Goal: Task Accomplishment & Management: Use online tool/utility

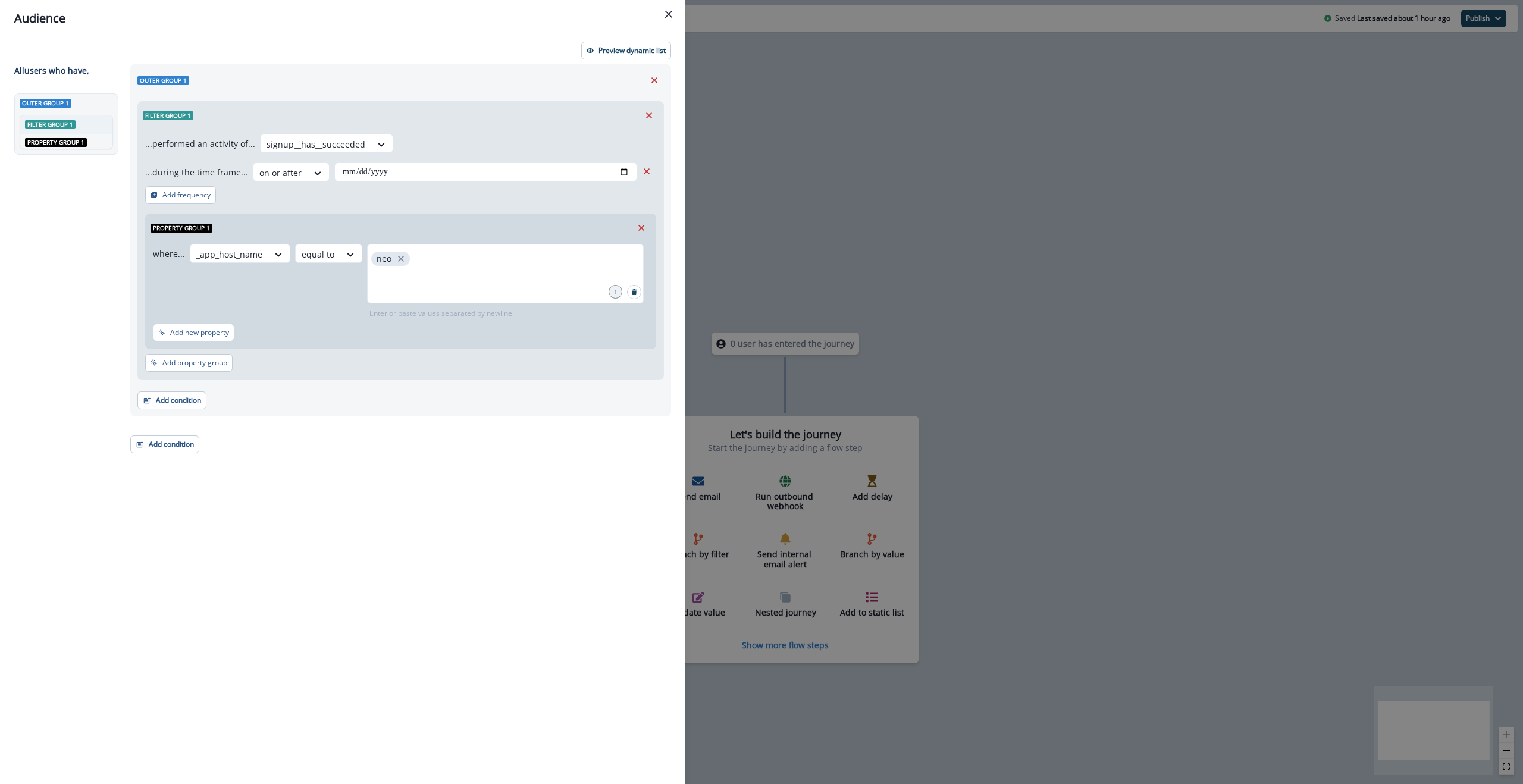
click at [590, 119] on div "Filter group 1" at bounding box center [401, 115] width 525 height 27
click at [652, 44] on button "Preview dynamic list" at bounding box center [626, 50] width 90 height 18
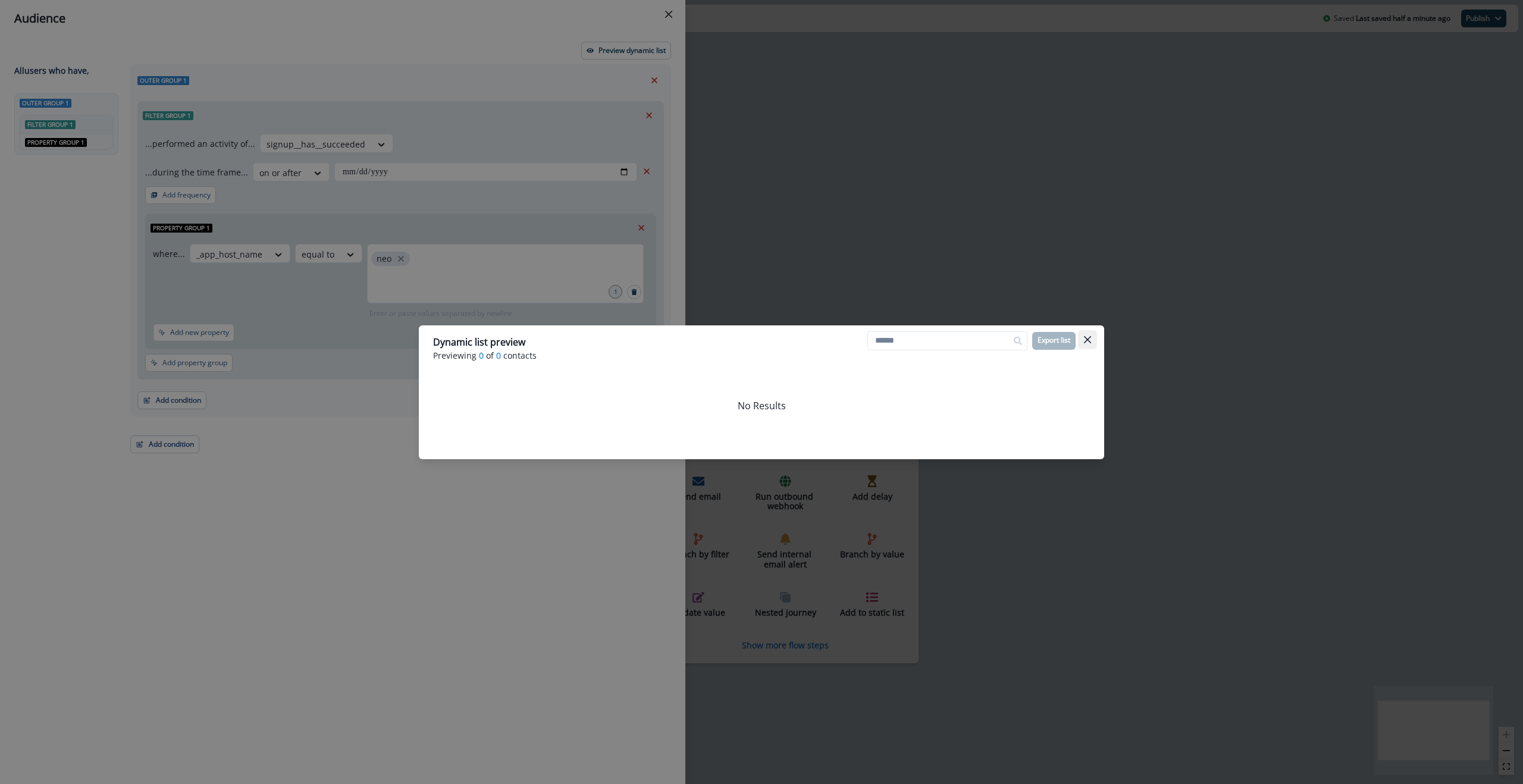
click at [1084, 339] on icon "Close" at bounding box center [1088, 339] width 7 height 7
